Goal: Information Seeking & Learning: Learn about a topic

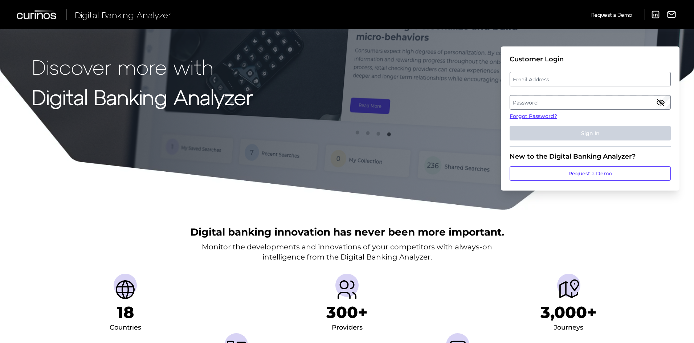
click at [563, 77] on label "Email Address" at bounding box center [590, 79] width 160 height 13
click at [563, 77] on input "email" at bounding box center [589, 79] width 161 height 15
click at [563, 77] on input "Email Address" at bounding box center [589, 79] width 161 height 15
type input "[PERSON_NAME][EMAIL_ADDRESS][PERSON_NAME][DOMAIN_NAME]"
click at [554, 102] on label "Password" at bounding box center [590, 102] width 160 height 13
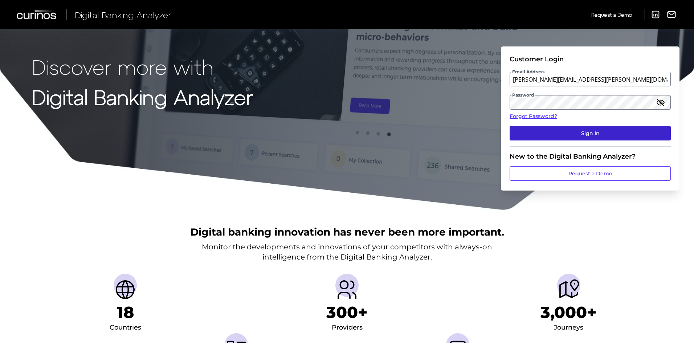
click at [592, 136] on button "Sign In" at bounding box center [589, 133] width 161 height 15
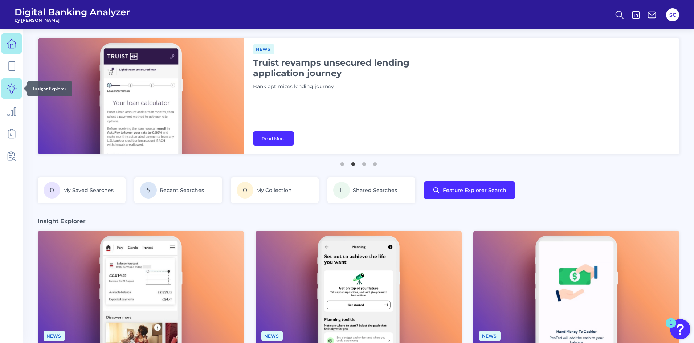
click at [7, 89] on icon at bounding box center [12, 88] width 10 height 10
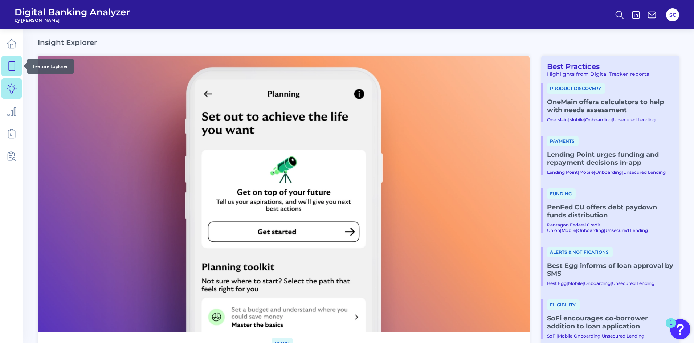
click at [12, 67] on icon at bounding box center [12, 66] width 10 height 10
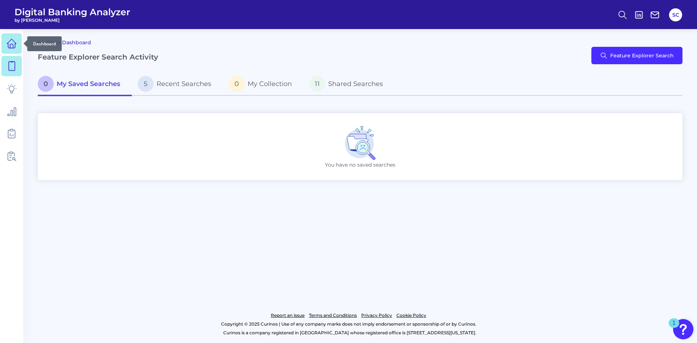
click at [16, 45] on icon at bounding box center [12, 43] width 10 height 10
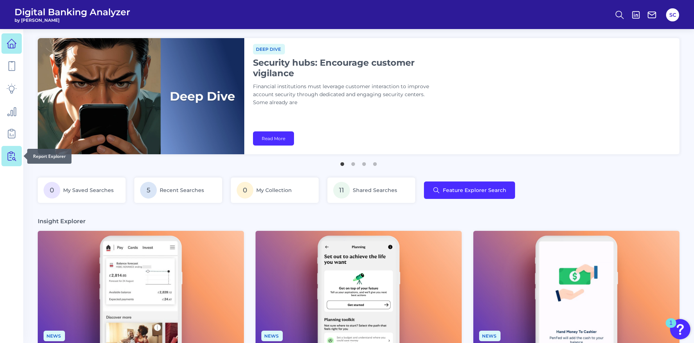
click at [11, 153] on icon at bounding box center [12, 156] width 10 height 10
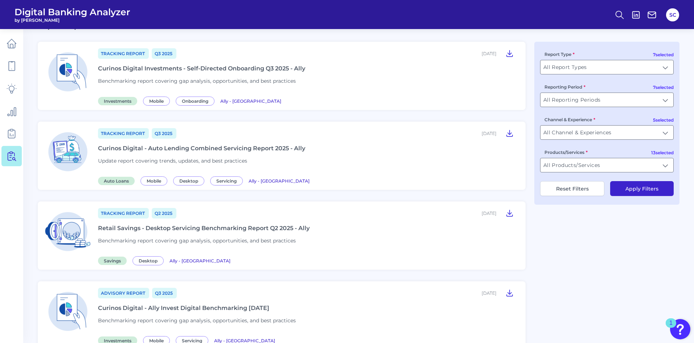
scroll to position [73, 0]
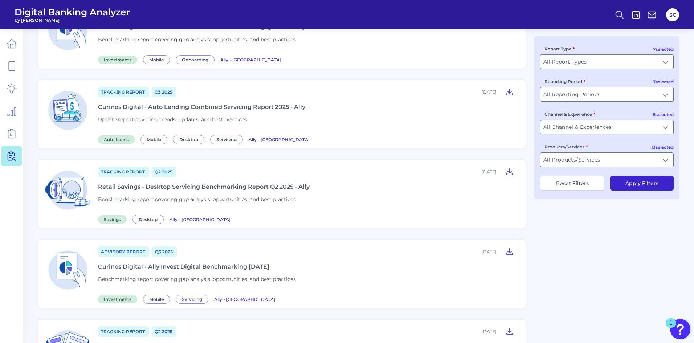
click at [236, 265] on div "Curinos Digital - Ally Invest Digital Benchmarking [DATE]" at bounding box center [183, 266] width 171 height 7
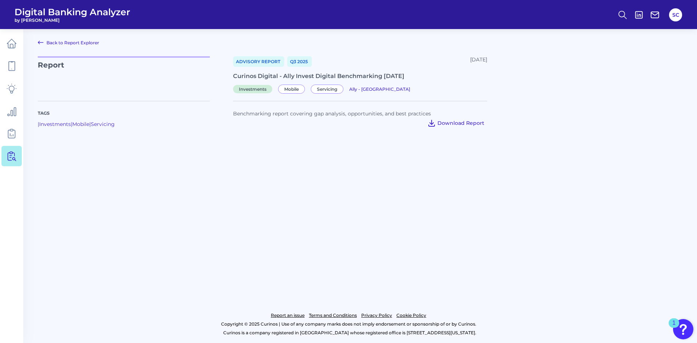
click at [456, 121] on span "Download Report" at bounding box center [460, 123] width 47 height 7
click at [505, 268] on main "Back to Report Explorer Report Advisory Report Q3 [DATE], 2025 Curinos Digital …" at bounding box center [348, 171] width 697 height 343
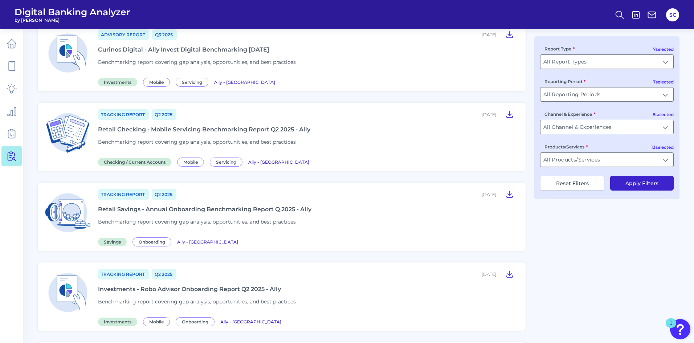
scroll to position [290, 0]
click at [509, 114] on icon at bounding box center [509, 114] width 6 height 6
click at [512, 192] on icon at bounding box center [509, 193] width 9 height 9
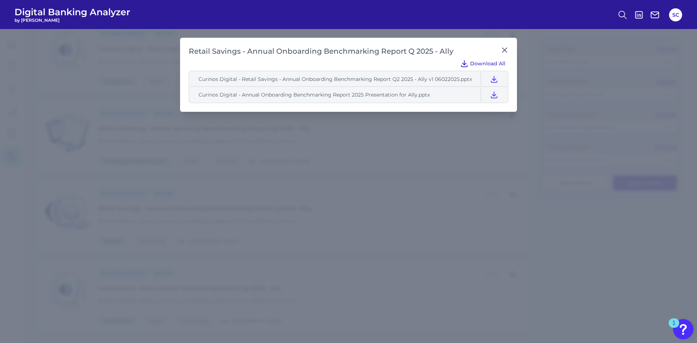
click at [483, 64] on span "Download All" at bounding box center [487, 63] width 35 height 7
click at [491, 62] on span "Download All" at bounding box center [487, 63] width 35 height 7
click at [504, 49] on icon at bounding box center [504, 49] width 7 height 7
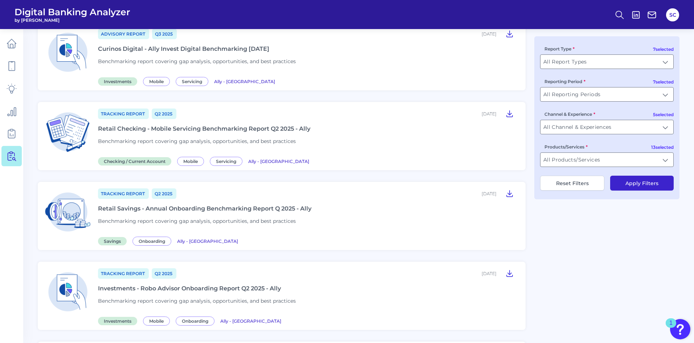
click at [334, 221] on div "Tracking Report Q2 [DATE], 2025 Retail Savings - Annual Onboarding Benchmarking…" at bounding box center [307, 216] width 419 height 57
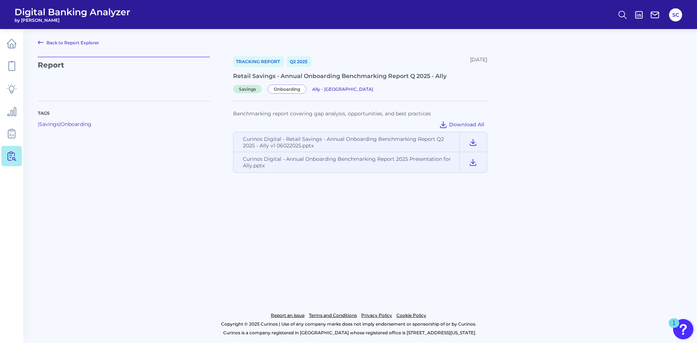
click at [195, 186] on main "Back to Report Explorer Report Tracking Report Q2 [DATE], 2025 Retail Savings -…" at bounding box center [348, 171] width 697 height 343
click at [475, 195] on main "Back to Report Explorer Report Tracking Report Q2 [DATE], 2025 Retail Savings -…" at bounding box center [348, 171] width 697 height 343
click at [476, 139] on icon at bounding box center [472, 142] width 9 height 9
drag, startPoint x: 517, startPoint y: 186, endPoint x: 512, endPoint y: 180, distance: 8.0
click at [517, 186] on main "Back to Report Explorer Report Tracking Report Q2 [DATE], 2025 Retail Savings -…" at bounding box center [348, 171] width 697 height 343
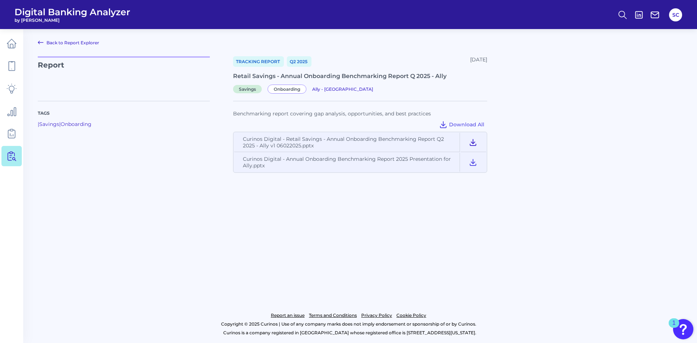
click at [473, 139] on icon at bounding box center [473, 142] width 6 height 6
click at [284, 196] on main "Back to Report Explorer Report Tracking Report Q2 [DATE], 2025 Retail Savings -…" at bounding box center [348, 171] width 697 height 343
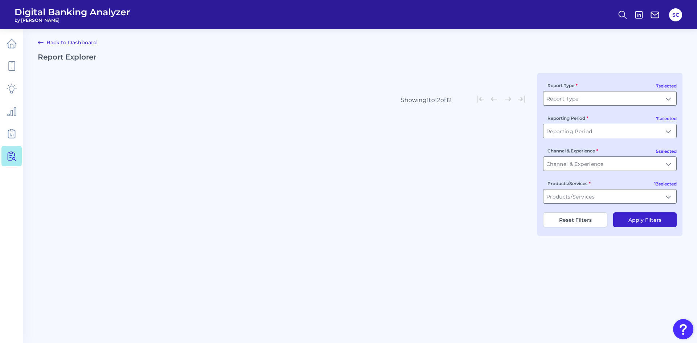
type input "All Report Types"
type input "All Reporting Periods"
type input "All Channel & Experiences"
type input "All Products/Services"
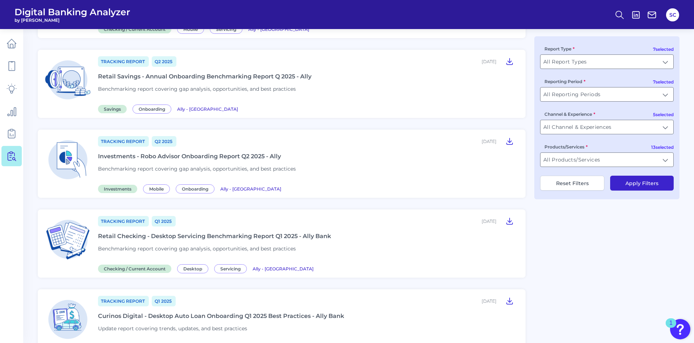
scroll to position [435, 0]
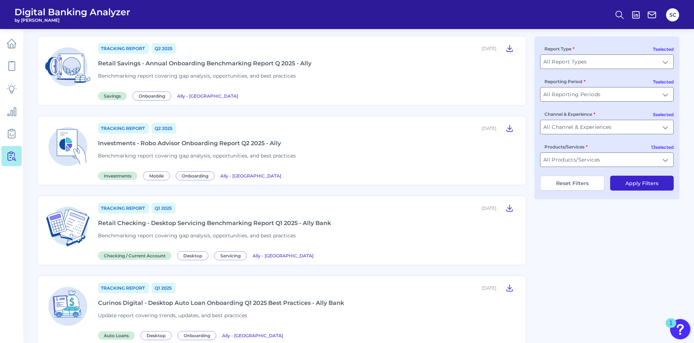
click at [306, 224] on div "Retail Checking - Desktop Servicing Benchmarking Report Q1 2025 - Ally Bank" at bounding box center [214, 222] width 233 height 7
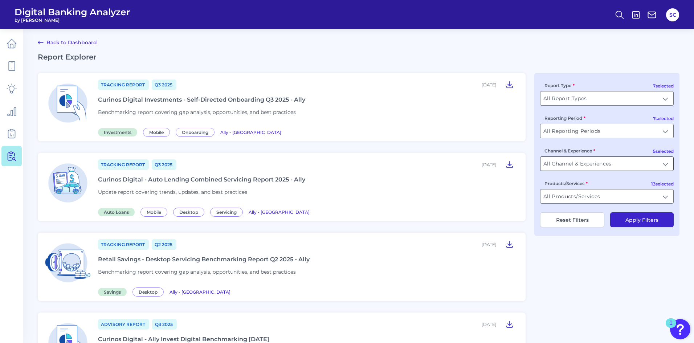
click at [601, 167] on input "All Channel & Experiences" at bounding box center [606, 164] width 133 height 14
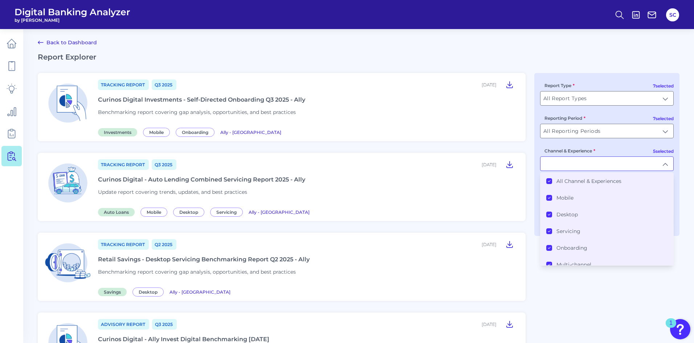
click at [550, 180] on icon at bounding box center [549, 181] width 4 height 4
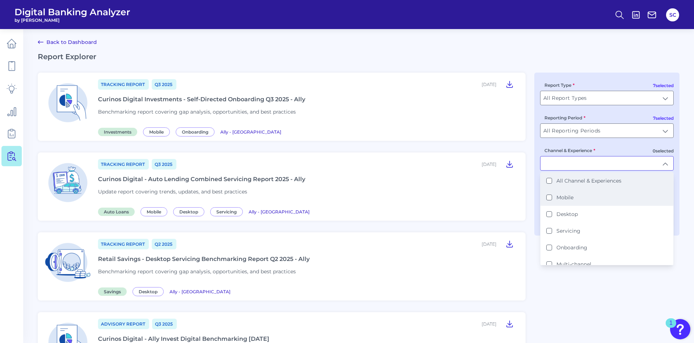
click at [549, 196] on button "Mobile" at bounding box center [549, 197] width 6 height 6
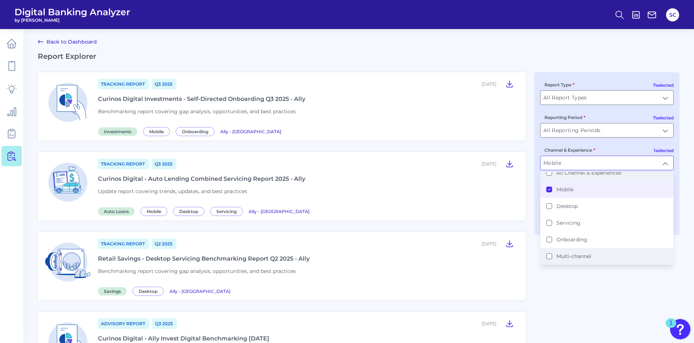
click at [576, 254] on label "Multi-channel" at bounding box center [573, 256] width 35 height 7
type input "Mobile, Multi-channel"
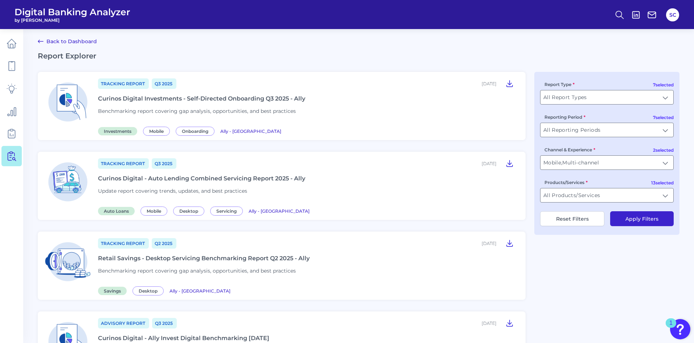
click at [644, 219] on button "Apply Filters" at bounding box center [641, 218] width 63 height 15
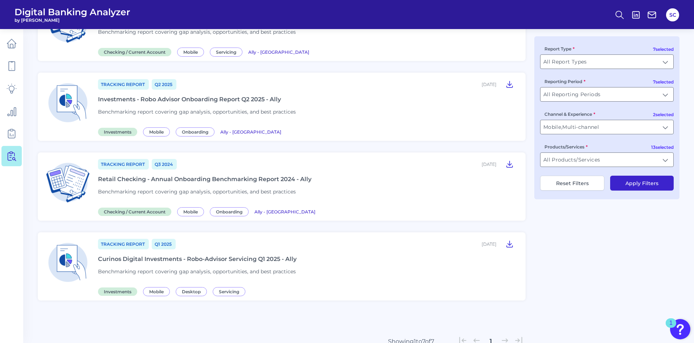
scroll to position [358, 0]
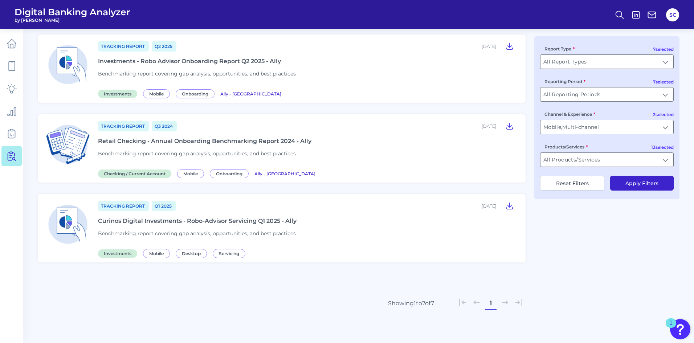
click at [265, 219] on div "Curinos Digital Investments - Robo-Advisor Servicing Q1 2025 - Ally" at bounding box center [197, 220] width 198 height 7
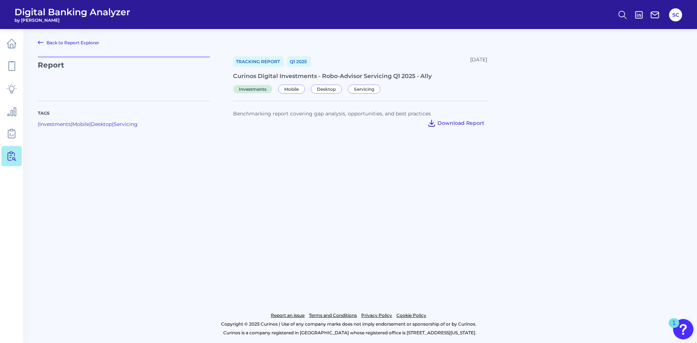
click at [446, 124] on span "Download Report" at bounding box center [460, 123] width 47 height 7
click at [2, 45] on link at bounding box center [11, 43] width 20 height 20
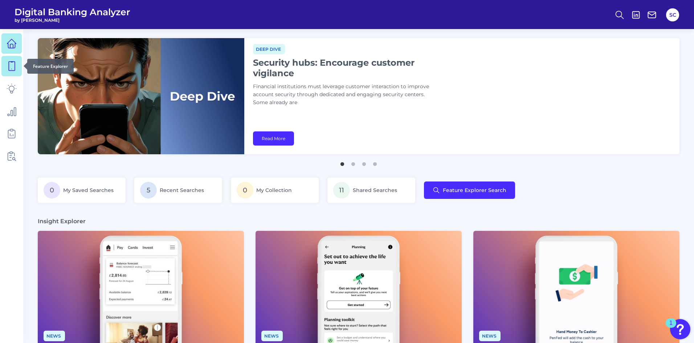
click at [13, 67] on icon at bounding box center [12, 66] width 10 height 10
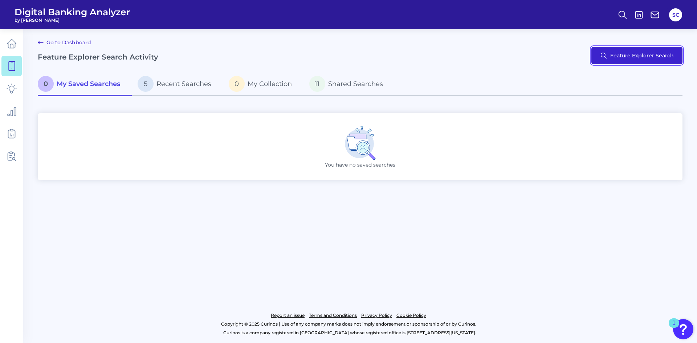
click at [624, 56] on button "Feature Explorer Search" at bounding box center [636, 55] width 91 height 17
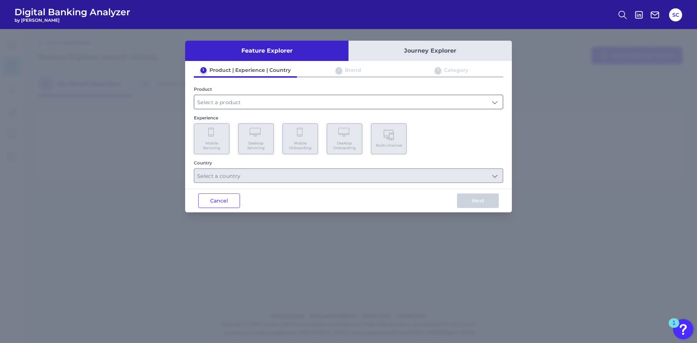
click at [219, 101] on input "text" at bounding box center [348, 102] width 308 height 14
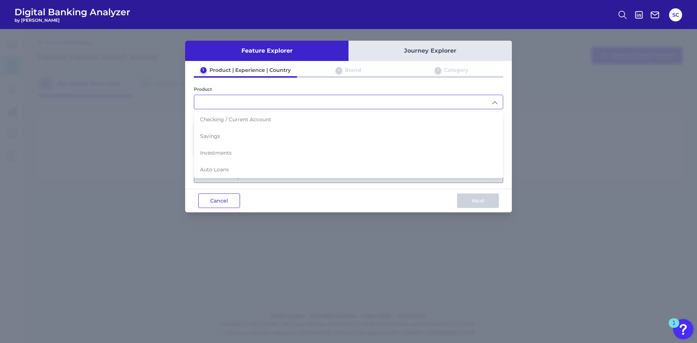
click at [132, 103] on div "Feature Explorer Journey Explorer 1 Product | Experience | Country 2 Brand 3 Ca…" at bounding box center [348, 186] width 697 height 314
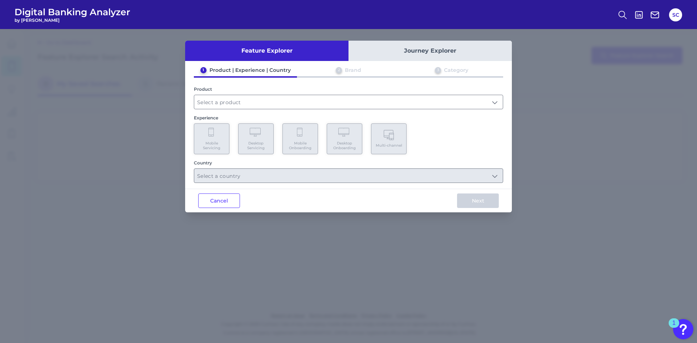
click at [236, 200] on button "Cancel" at bounding box center [219, 200] width 42 height 15
